Goal: Transaction & Acquisition: Purchase product/service

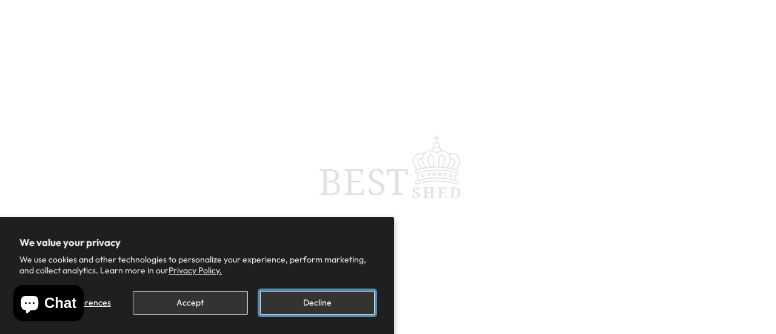
click at [274, 301] on button "Decline" at bounding box center [317, 303] width 115 height 24
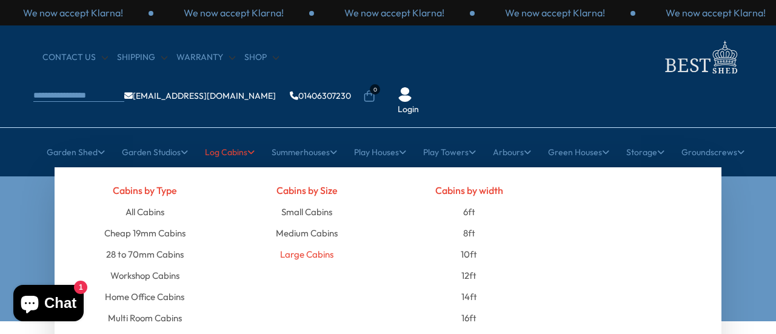
click at [313, 244] on link "Large Cabins" at bounding box center [306, 254] width 53 height 21
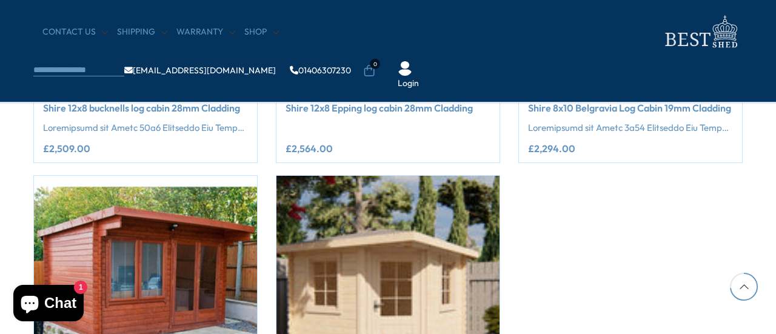
scroll to position [1916, 0]
